Goal: Information Seeking & Learning: Learn about a topic

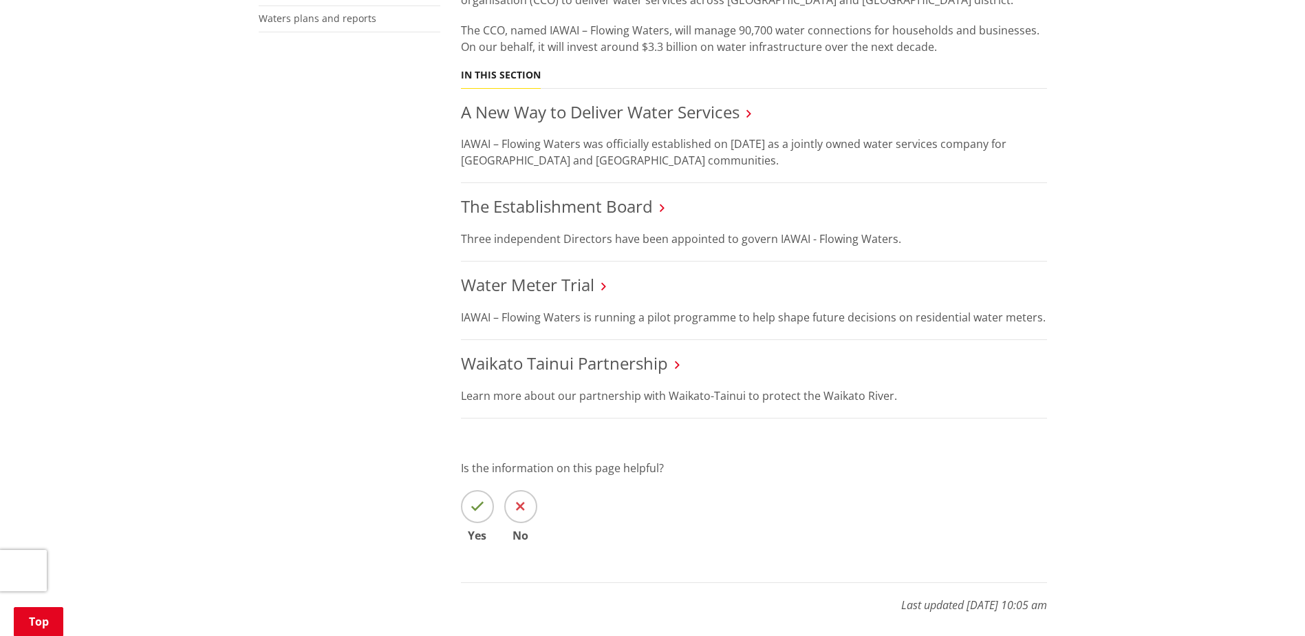
scroll to position [275, 0]
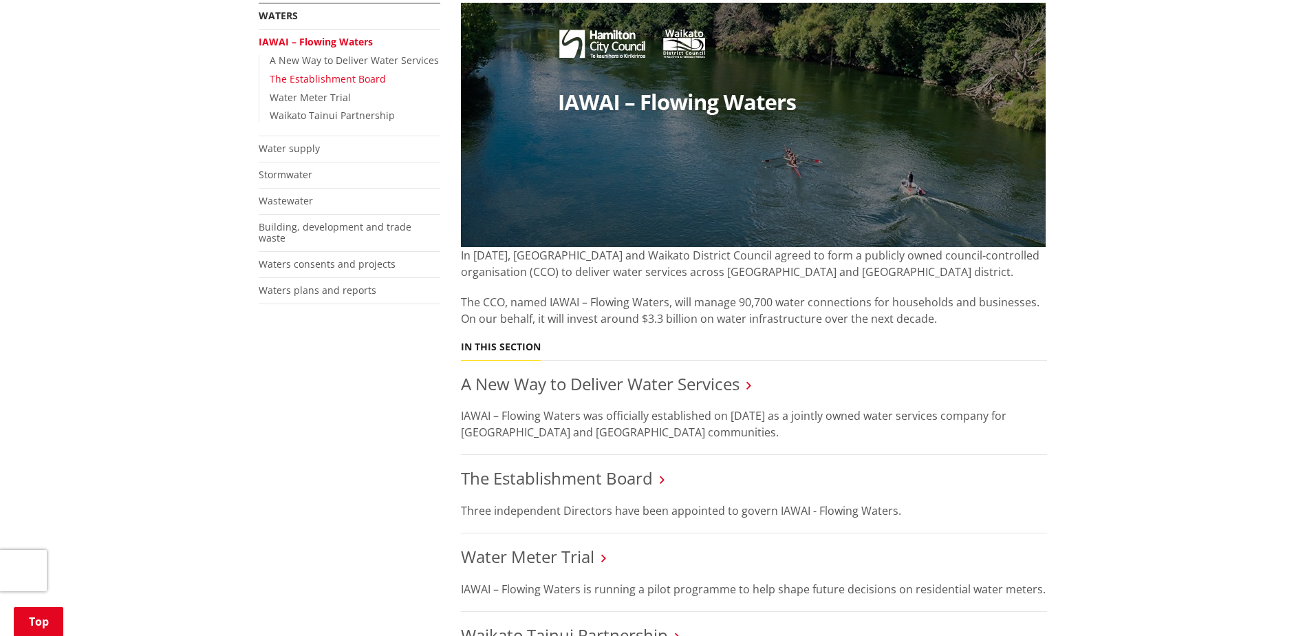
click at [330, 78] on link "The Establishment Board" at bounding box center [328, 78] width 116 height 13
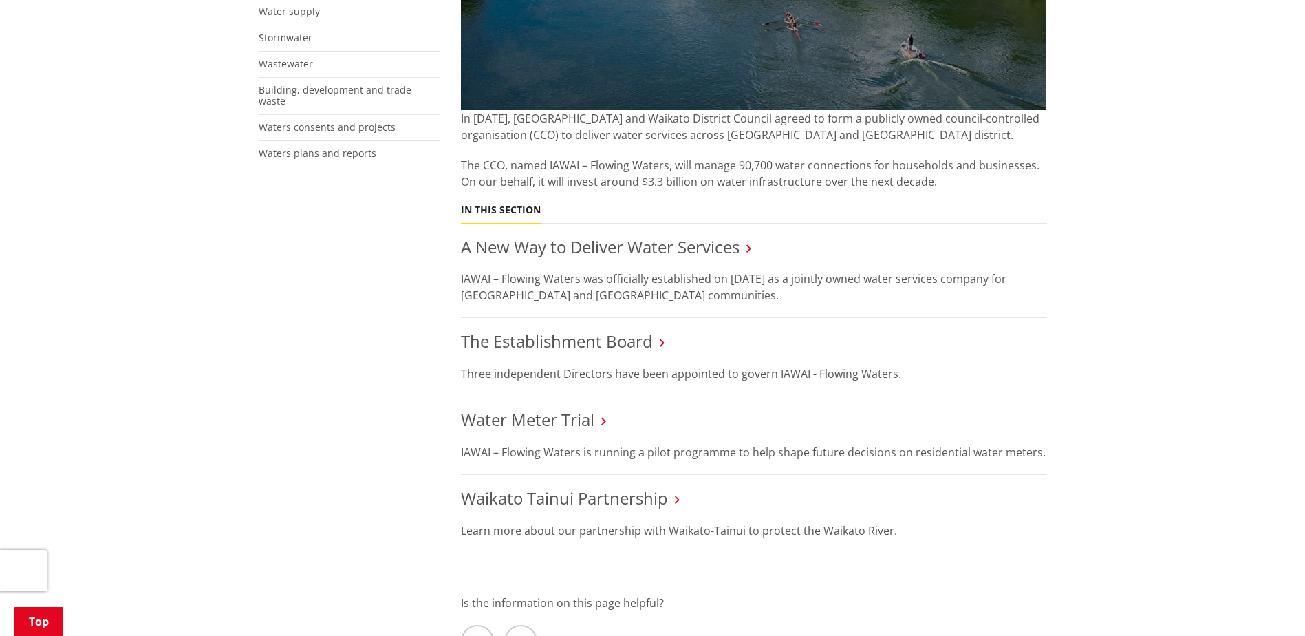
scroll to position [413, 0]
click at [606, 424] on icon at bounding box center [603, 420] width 5 height 12
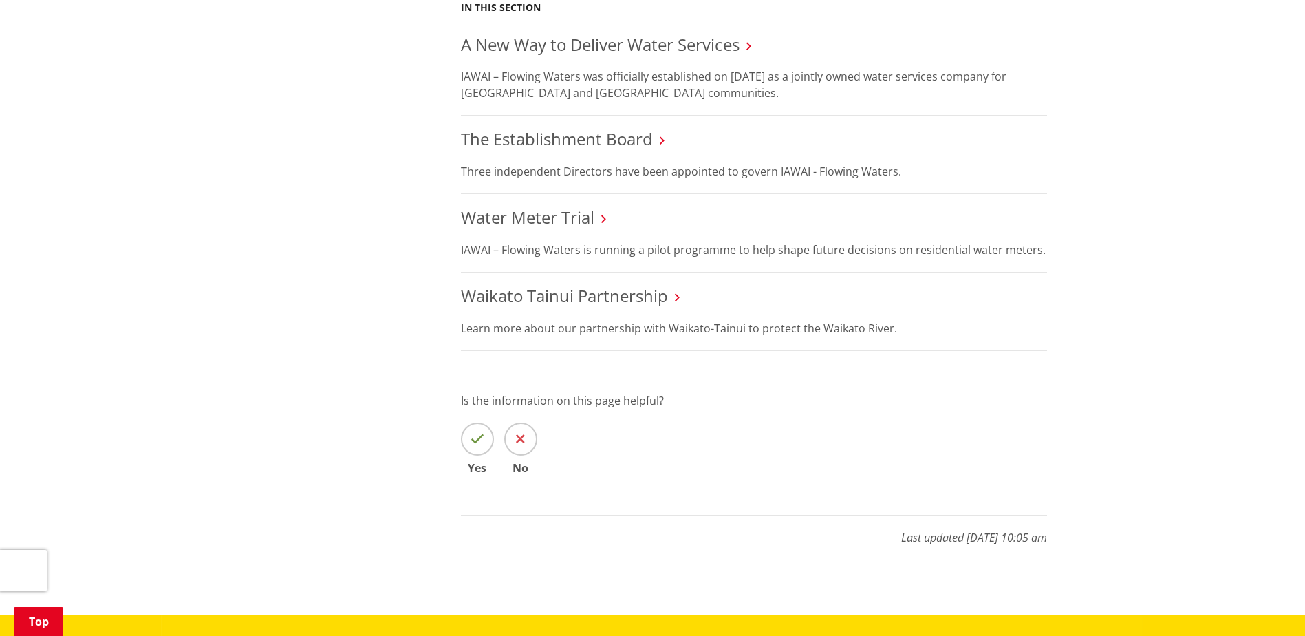
scroll to position [619, 0]
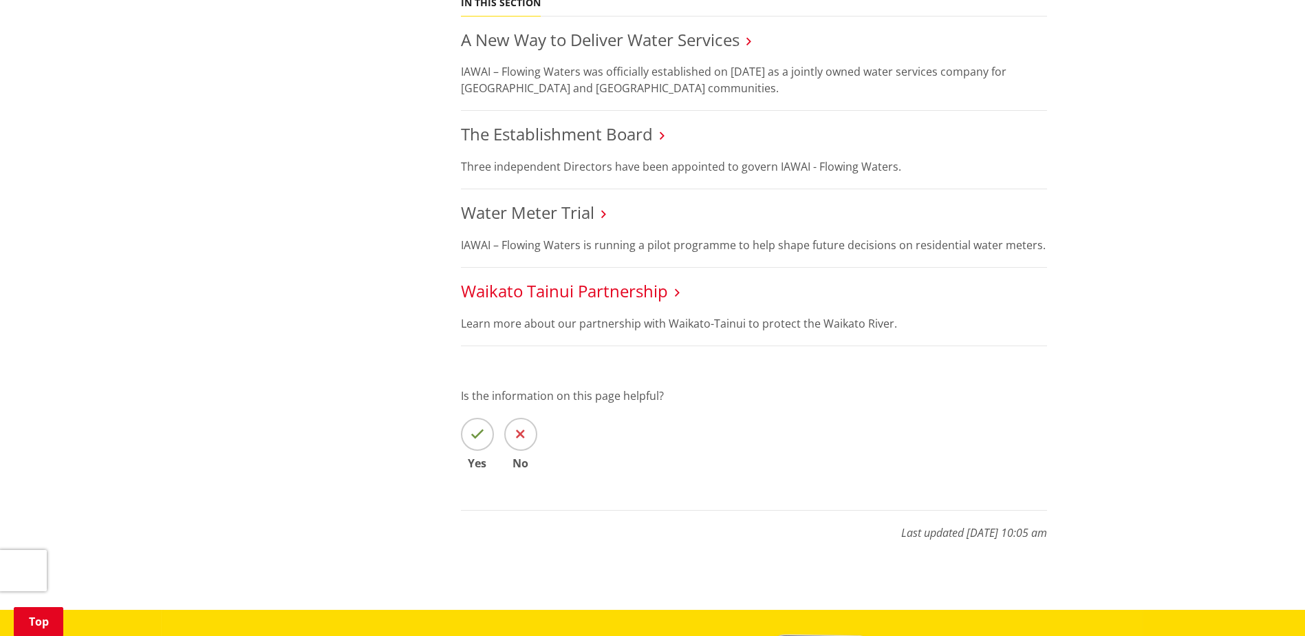
click at [606, 288] on link "Waikato Tainui Partnership" at bounding box center [564, 290] width 207 height 23
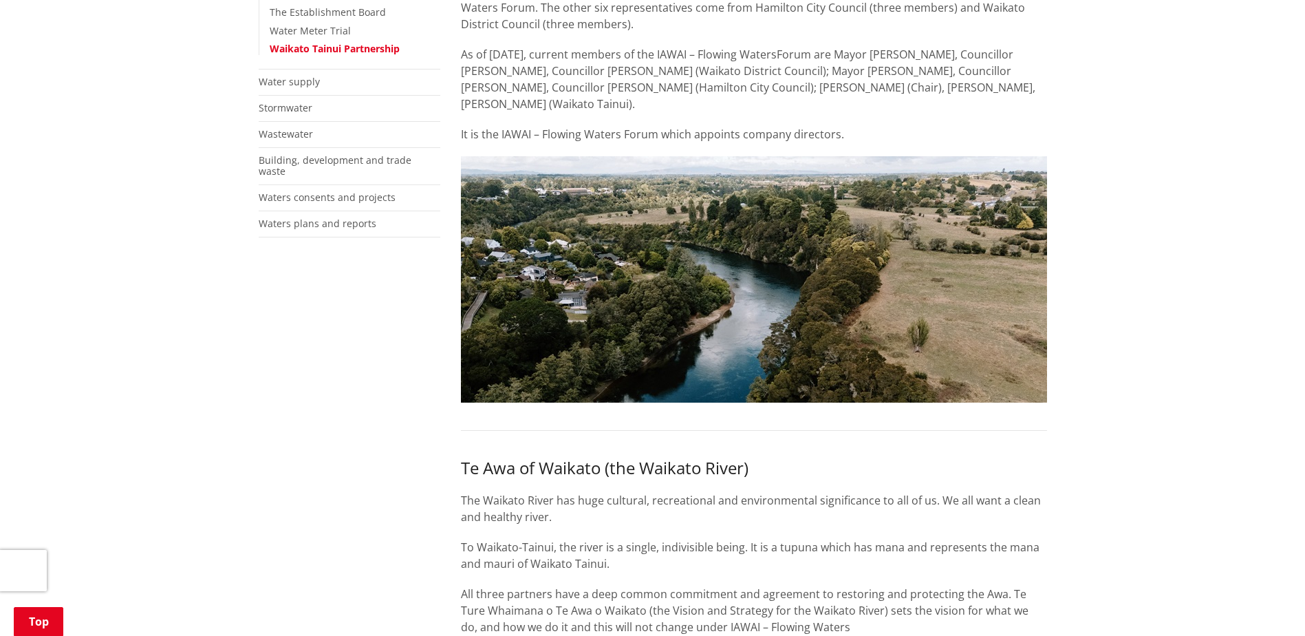
scroll to position [69, 0]
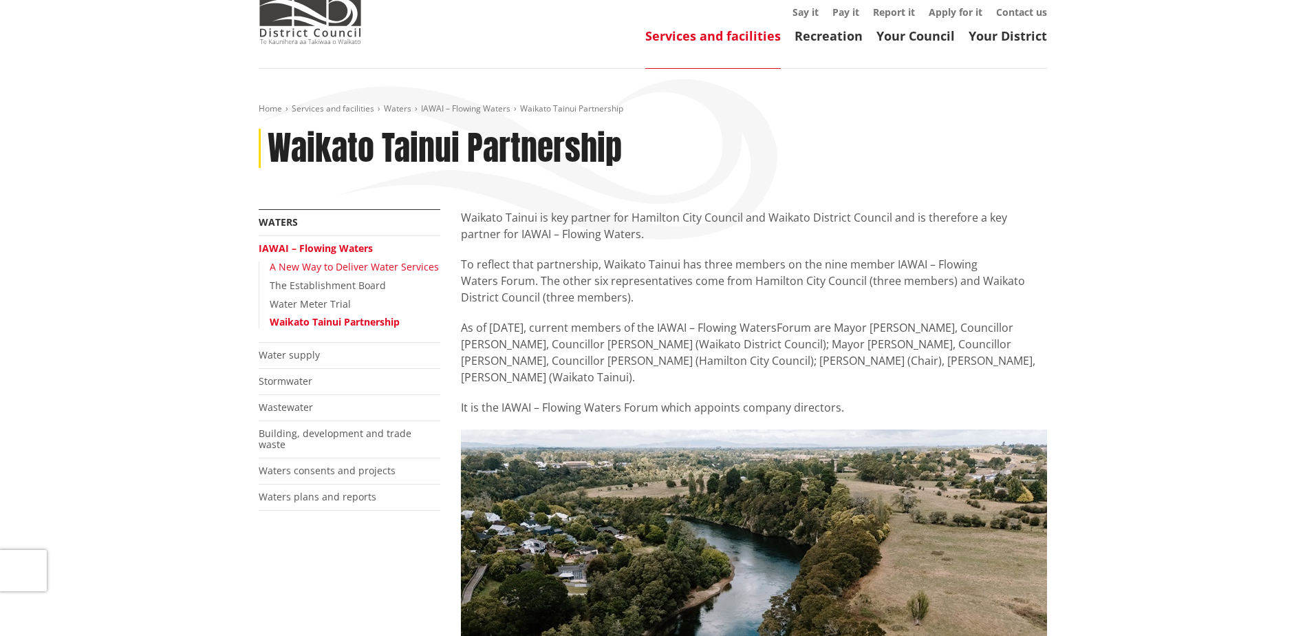
click at [339, 269] on link "A New Way to Deliver Water Services" at bounding box center [354, 266] width 169 height 13
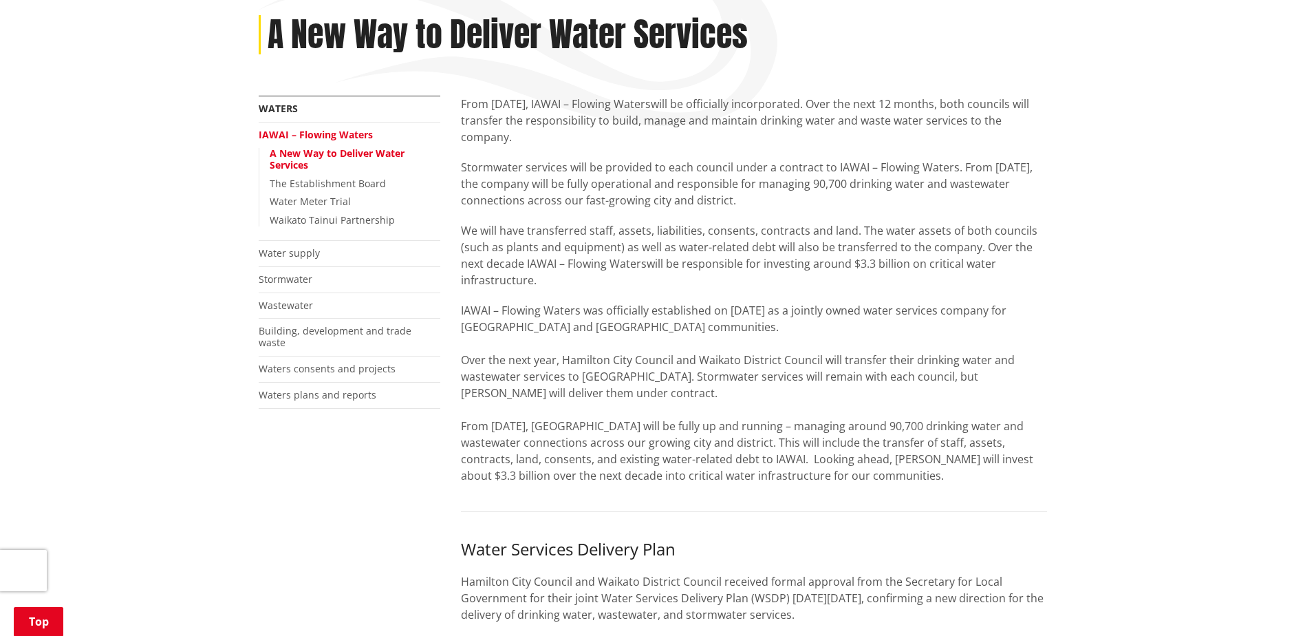
scroll to position [206, 0]
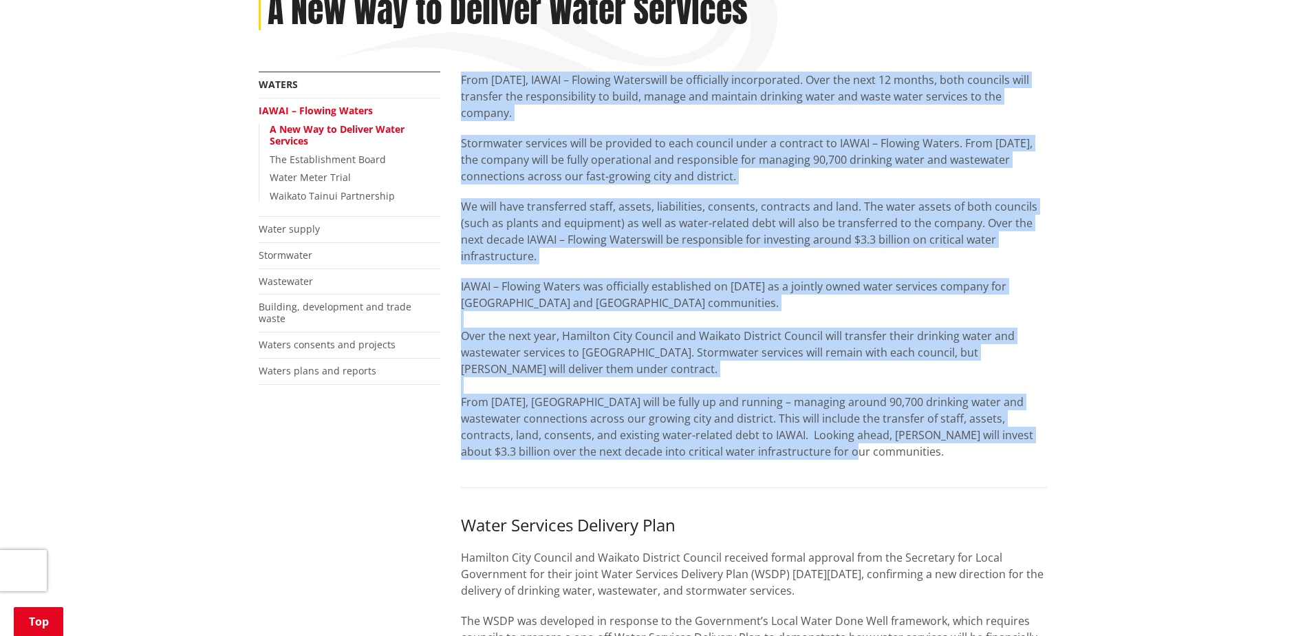
drag, startPoint x: 456, startPoint y: 400, endPoint x: 994, endPoint y: 451, distance: 540.6
drag, startPoint x: 994, startPoint y: 451, endPoint x: 1195, endPoint y: 451, distance: 201.6
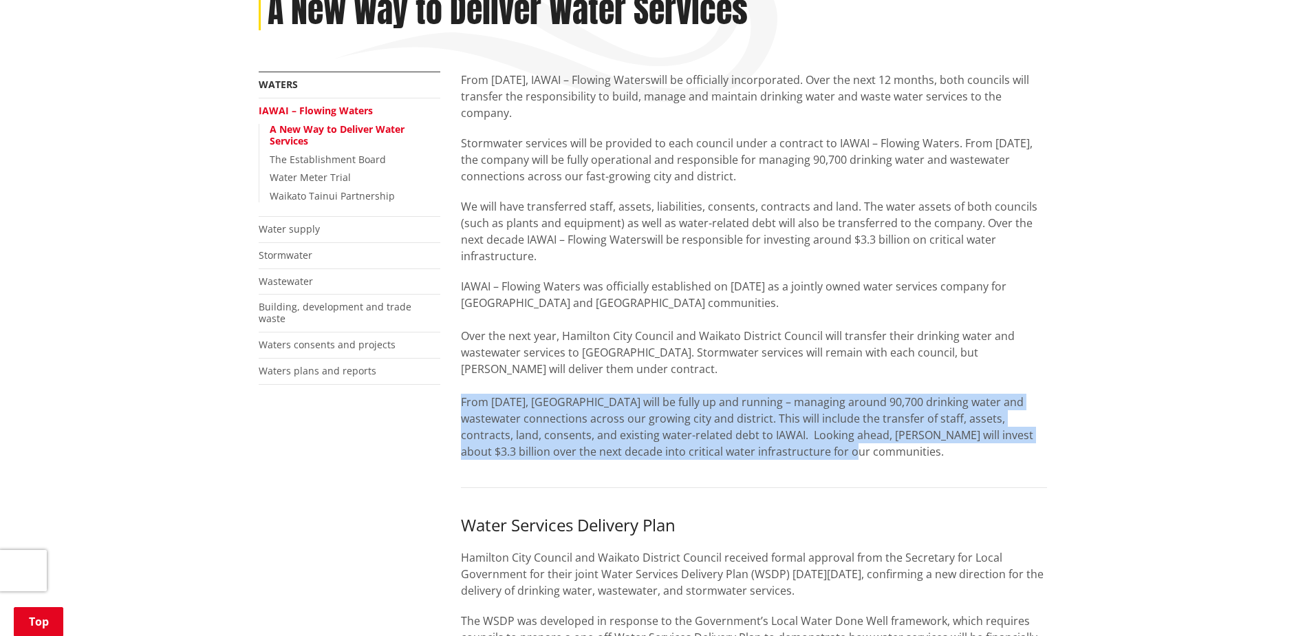
drag, startPoint x: 719, startPoint y: 449, endPoint x: 456, endPoint y: 403, distance: 267.6
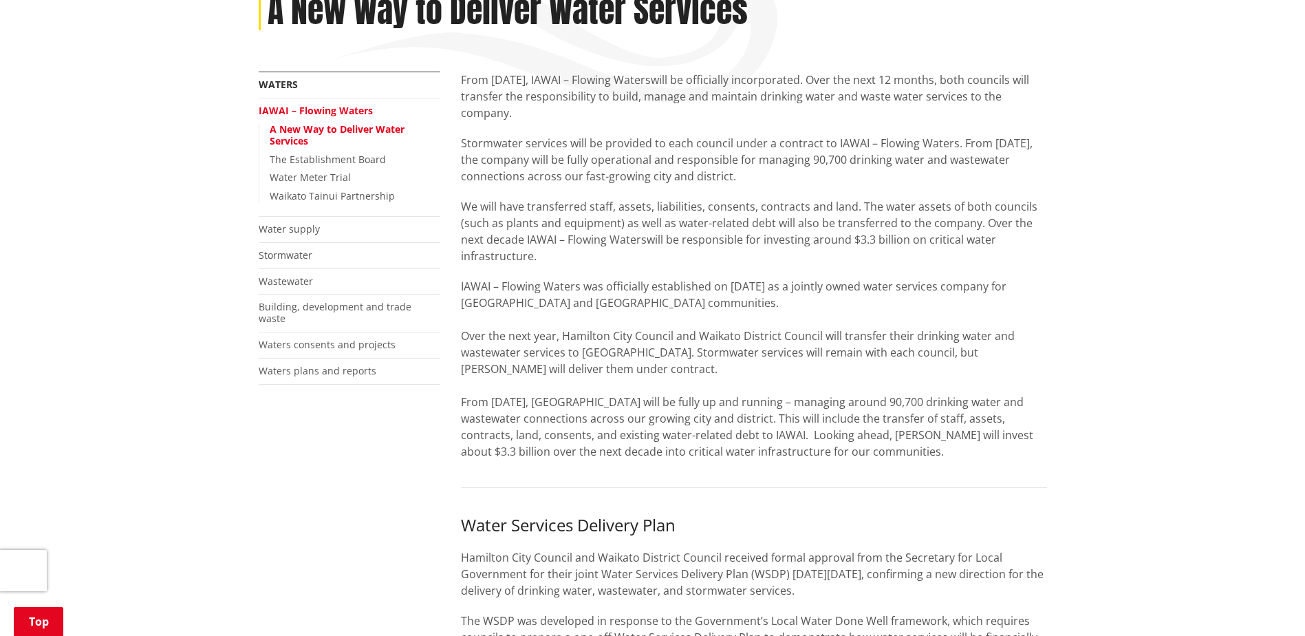
click at [761, 175] on p "Stormwater services will be provided to each council under a contract to IAWAI …" at bounding box center [754, 160] width 586 height 50
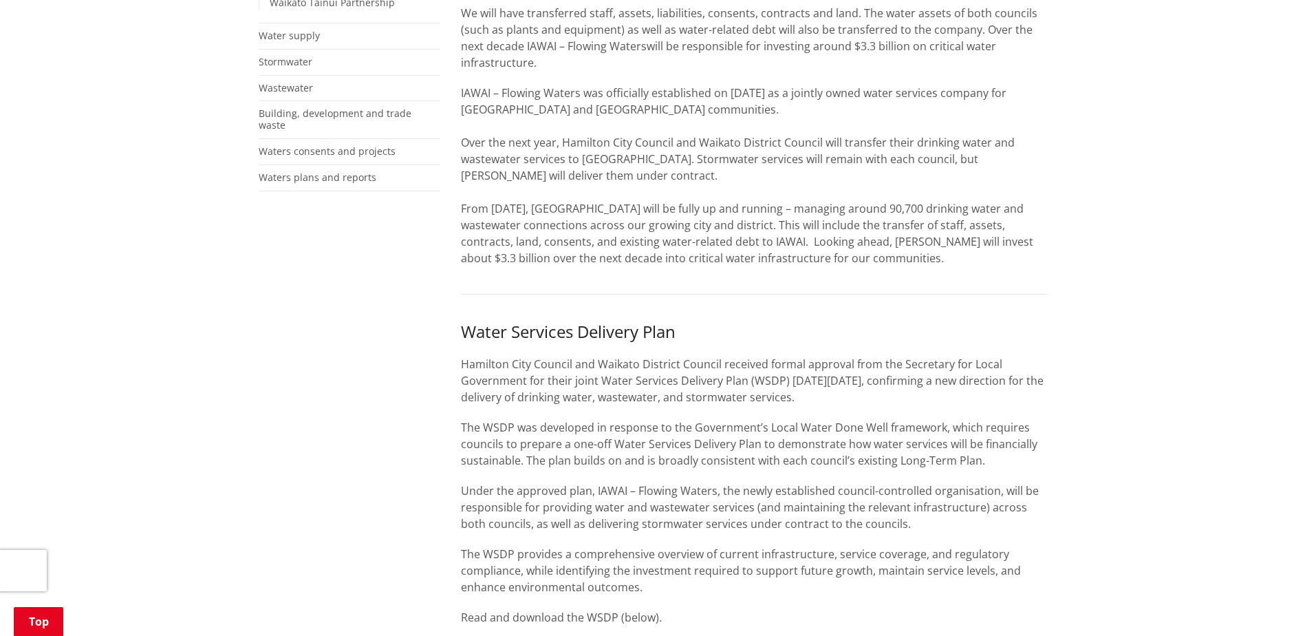
scroll to position [413, 0]
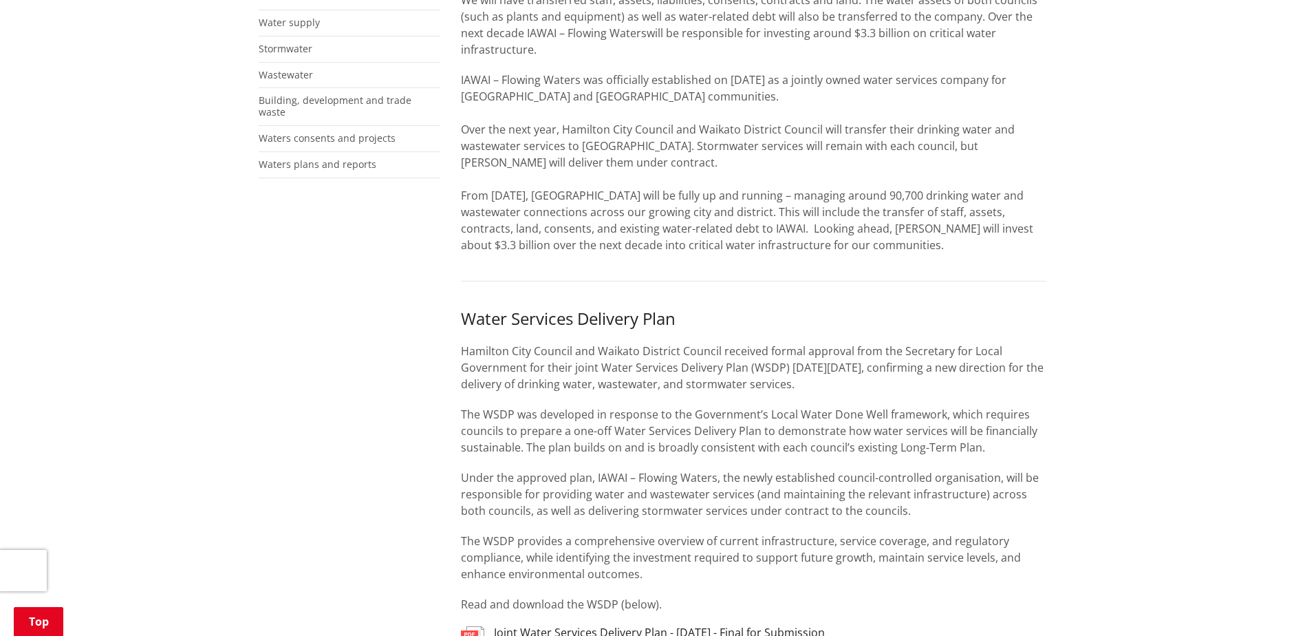
drag, startPoint x: 869, startPoint y: 385, endPoint x: 604, endPoint y: 389, distance: 265.7
click at [604, 389] on p "Hamilton City Council and Waikato District Council received formal approval fro…" at bounding box center [754, 368] width 586 height 50
click at [1171, 391] on div "Home Services and facilities Waters IAWAI – Flowing Waters A New Way to Deliver…" at bounding box center [652, 584] width 1305 height 1718
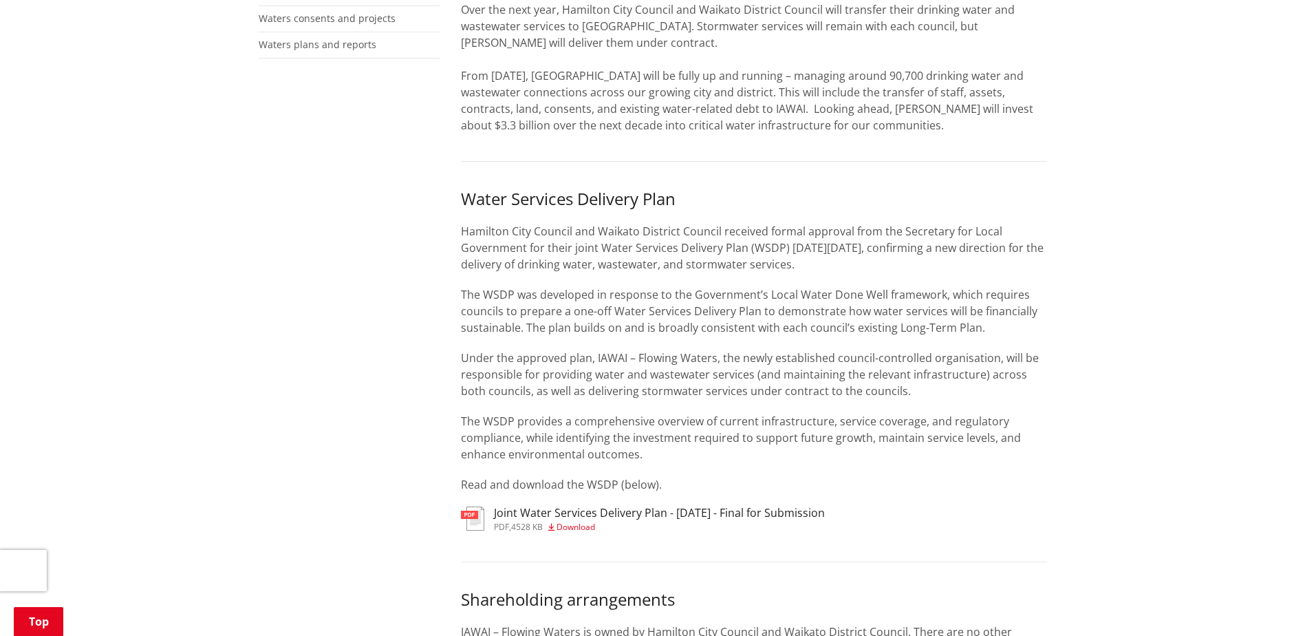
scroll to position [551, 0]
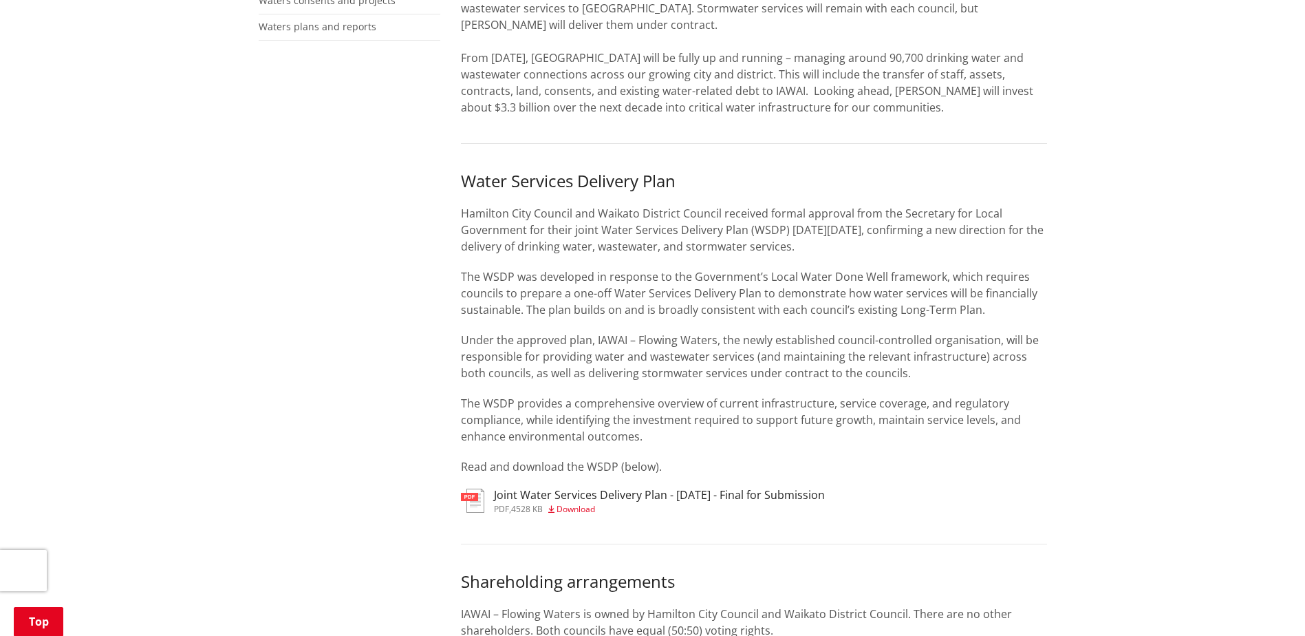
click at [579, 508] on span "Download" at bounding box center [576, 509] width 39 height 12
